Goal: Check status: Check status

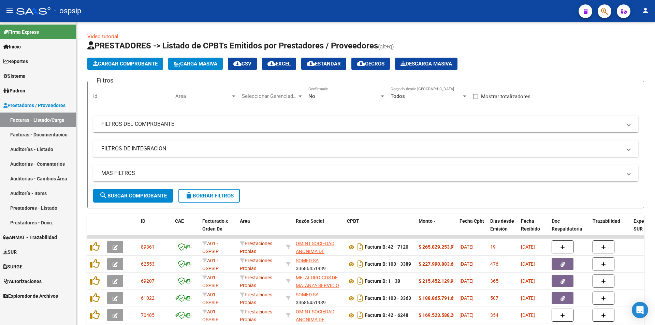
scroll to position [62, 0]
drag, startPoint x: 132, startPoint y: 146, endPoint x: 136, endPoint y: 125, distance: 21.1
click at [132, 143] on mat-expansion-panel-header "FILTROS DE INTEGRACION" at bounding box center [365, 148] width 545 height 16
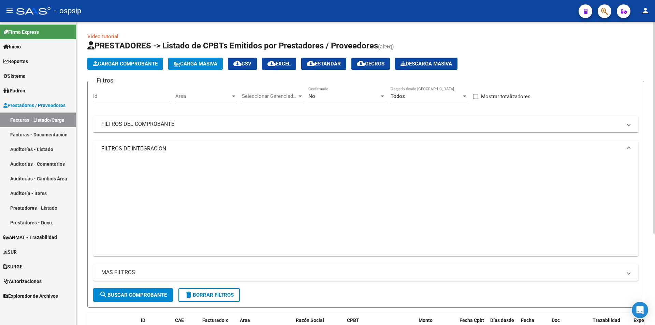
click at [136, 125] on mat-panel-title "FILTROS DEL COMPROBANTE" at bounding box center [361, 124] width 520 height 8
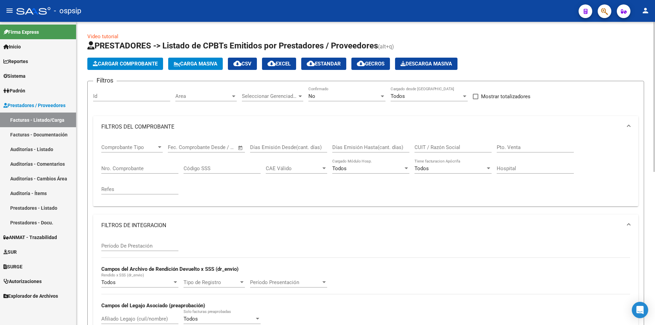
click at [136, 125] on mat-panel-title "FILTROS DEL COMPROBANTE" at bounding box center [361, 127] width 520 height 8
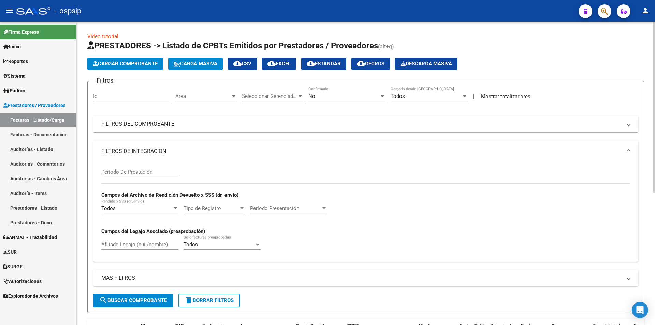
click at [147, 152] on mat-panel-title "FILTROS DE INTEGRACION" at bounding box center [361, 152] width 520 height 8
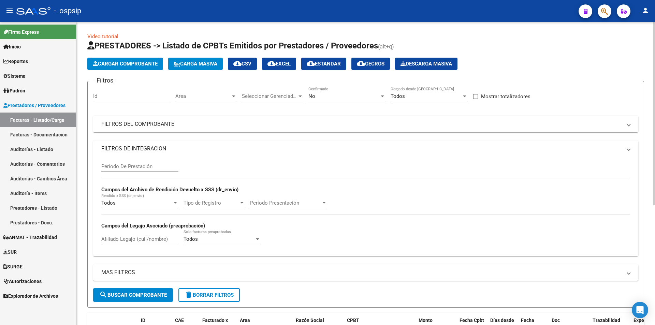
click at [147, 122] on mat-panel-title "FILTROS DEL COMPROBANTE" at bounding box center [361, 124] width 520 height 8
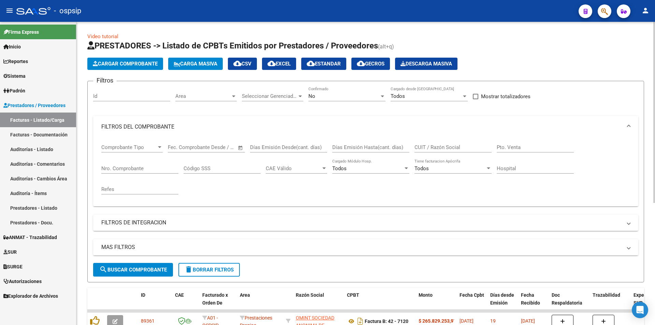
click at [150, 125] on mat-panel-title "FILTROS DEL COMPROBANTE" at bounding box center [361, 127] width 520 height 8
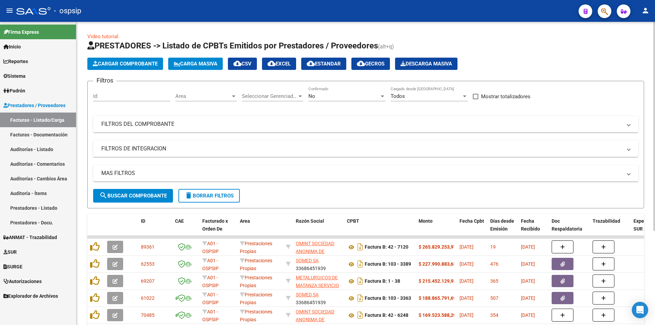
click at [150, 125] on mat-panel-title "FILTROS DEL COMPROBANTE" at bounding box center [361, 124] width 520 height 8
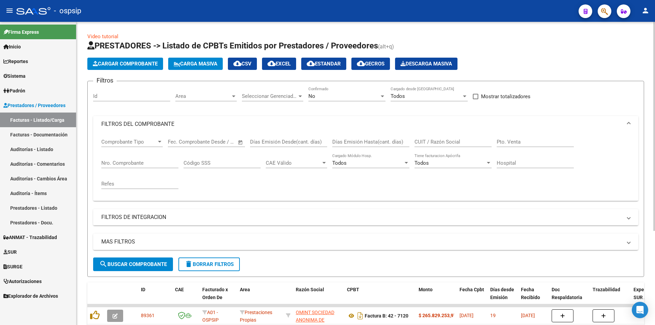
click at [150, 125] on mat-panel-title "FILTROS DEL COMPROBANTE" at bounding box center [361, 124] width 520 height 8
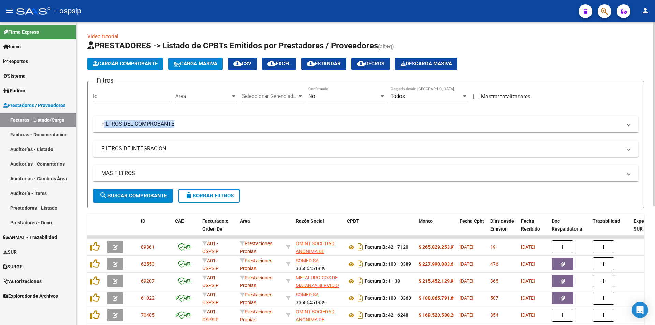
click at [150, 125] on mat-panel-title "FILTROS DEL COMPROBANTE" at bounding box center [361, 124] width 520 height 8
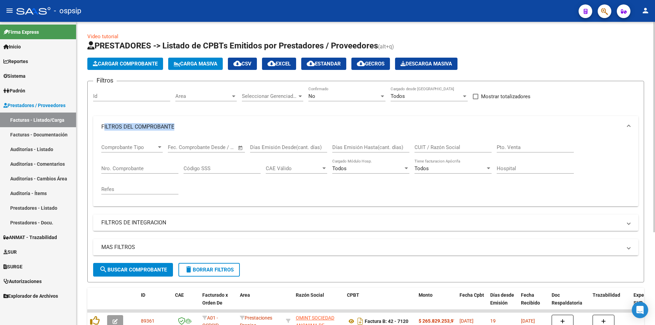
click at [150, 125] on mat-panel-title "FILTROS DEL COMPROBANTE" at bounding box center [361, 127] width 520 height 8
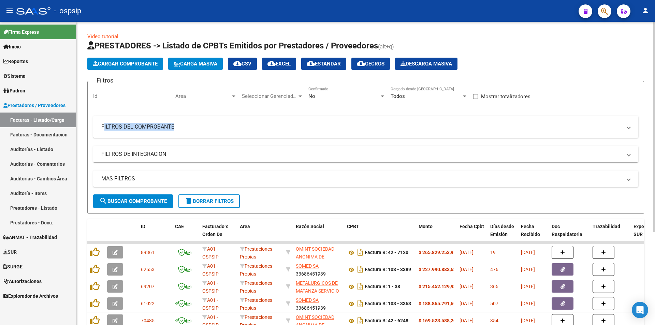
click at [150, 125] on mat-panel-title "FILTROS DEL COMPROBANTE" at bounding box center [361, 127] width 520 height 8
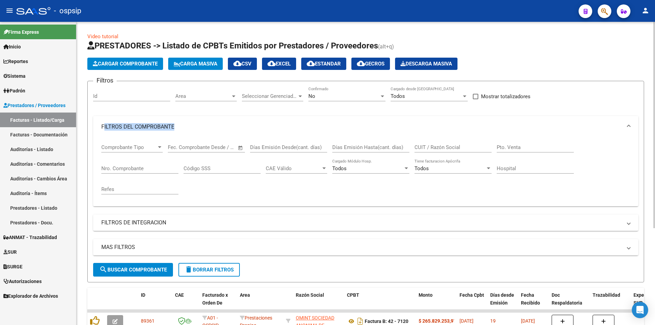
click at [150, 125] on mat-panel-title "FILTROS DEL COMPROBANTE" at bounding box center [361, 127] width 520 height 8
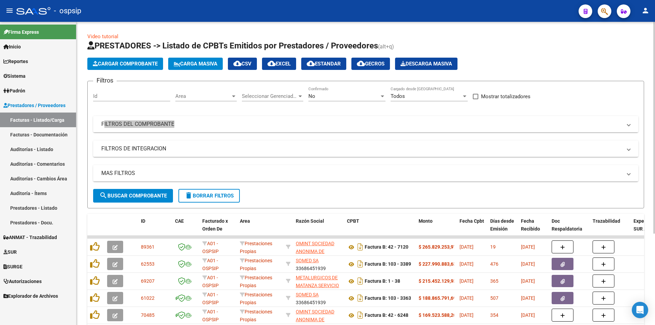
click at [130, 125] on mat-panel-title "FILTROS DEL COMPROBANTE" at bounding box center [361, 124] width 520 height 8
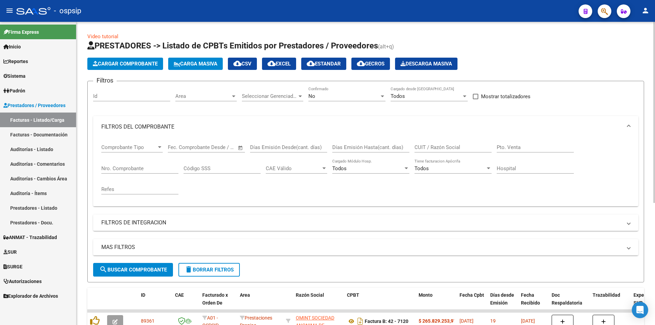
click at [130, 125] on mat-panel-title "FILTROS DEL COMPROBANTE" at bounding box center [361, 127] width 520 height 8
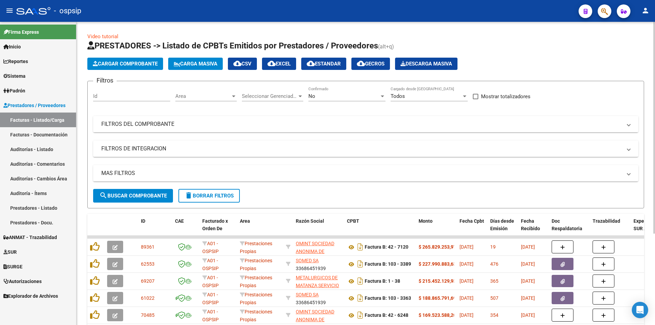
click at [134, 121] on mat-panel-title "FILTROS DEL COMPROBANTE" at bounding box center [361, 124] width 520 height 8
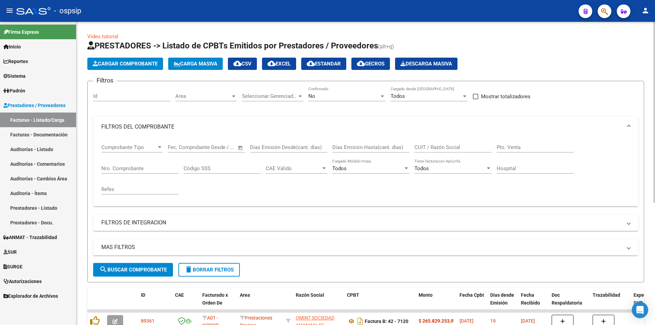
click at [93, 157] on form "Filtros Id Area Area Seleccionar Gerenciador Seleccionar Gerenciador No Confirm…" at bounding box center [365, 182] width 557 height 202
click at [161, 166] on input "Nro. Comprobante" at bounding box center [139, 168] width 77 height 6
type input "3"
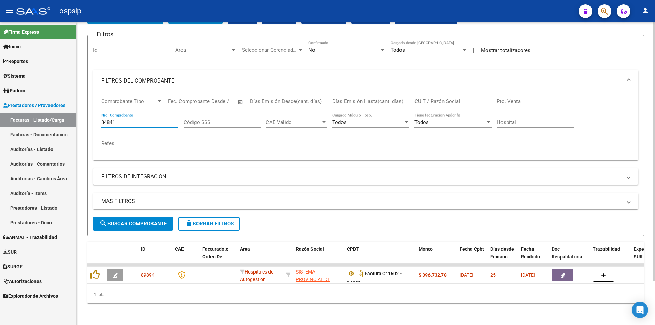
scroll to position [51, 0]
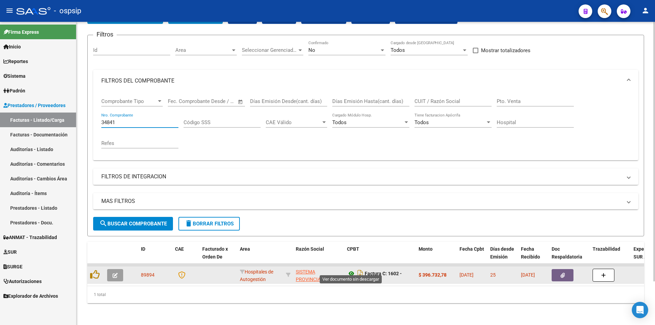
type input "34841"
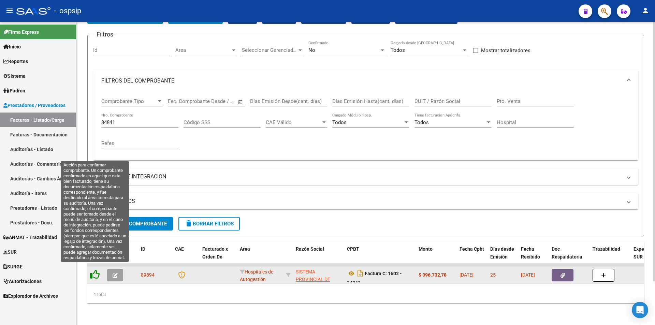
click at [96, 270] on icon at bounding box center [95, 275] width 10 height 10
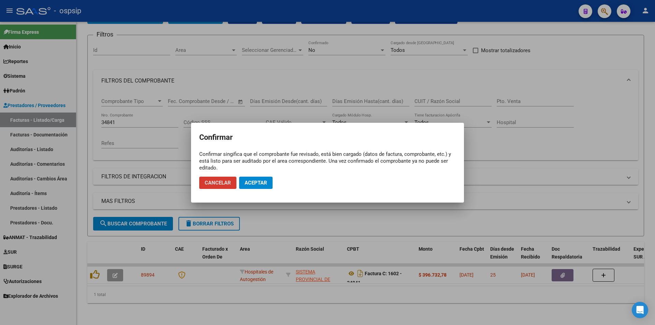
click at [255, 187] on button "Aceptar" at bounding box center [255, 183] width 33 height 12
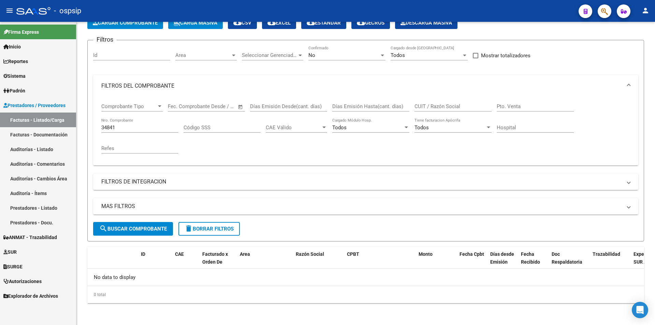
scroll to position [41, 0]
click at [166, 133] on div "34841 Nro. Comprobante" at bounding box center [139, 128] width 77 height 21
click at [162, 124] on input "34841" at bounding box center [139, 127] width 77 height 6
